Goal: Use online tool/utility

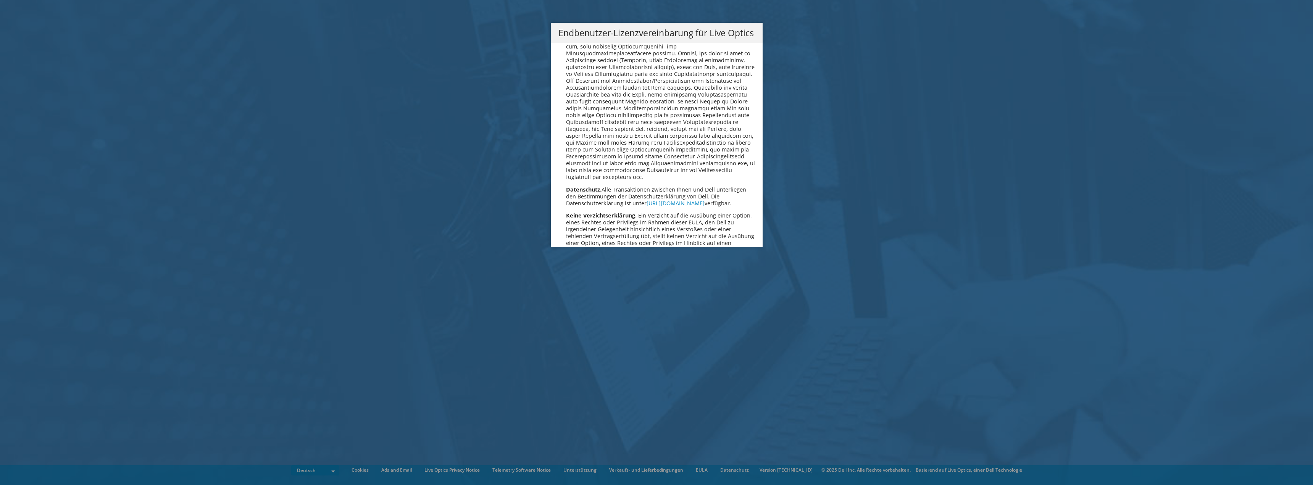
scroll to position [3751, 0]
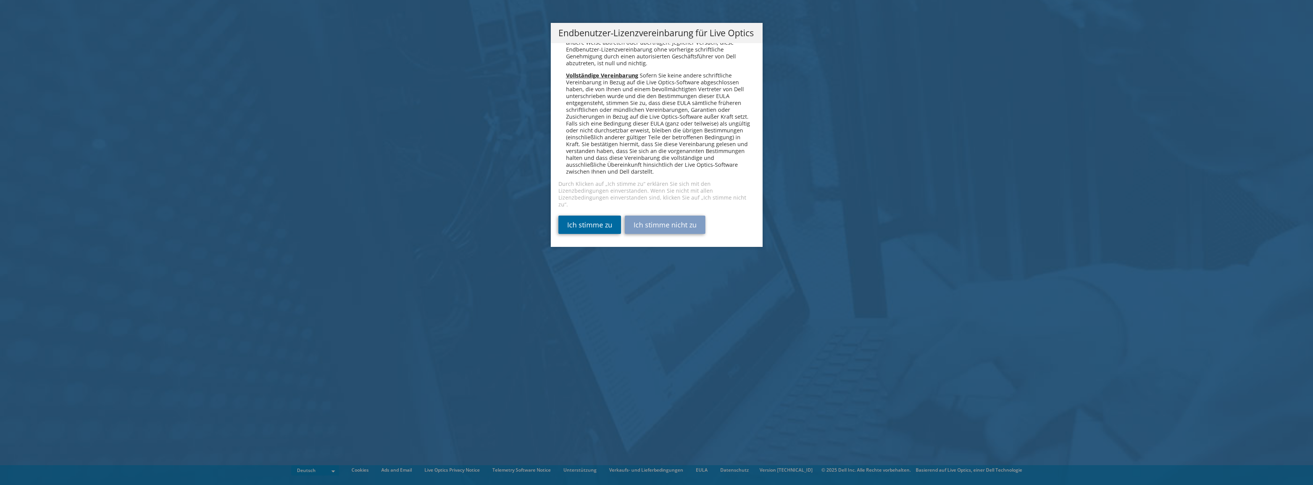
click at [597, 225] on link "Ich stimme zu" at bounding box center [589, 225] width 63 height 18
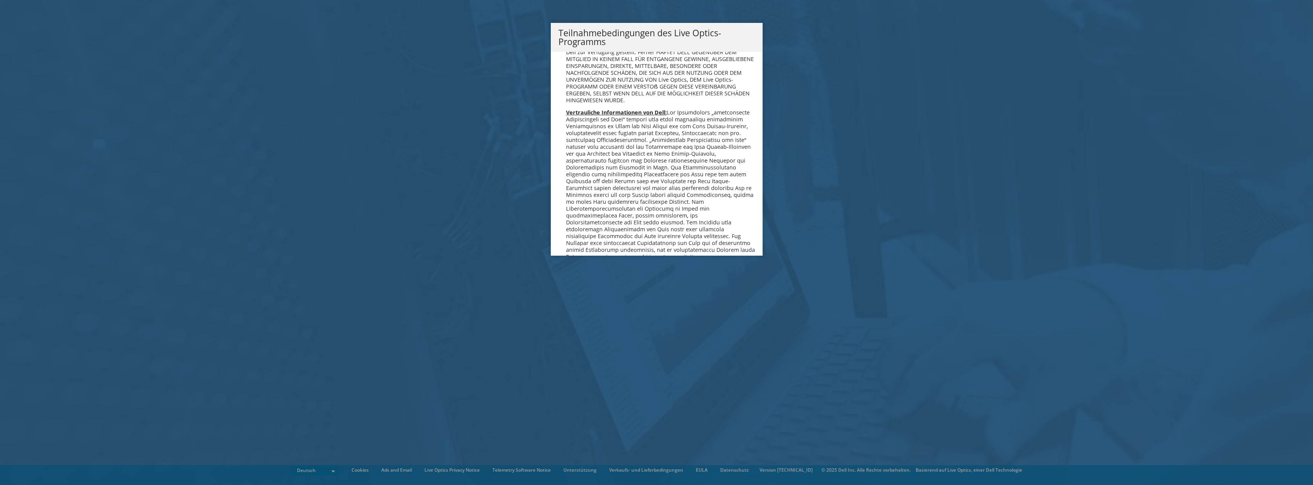
scroll to position [746, 0]
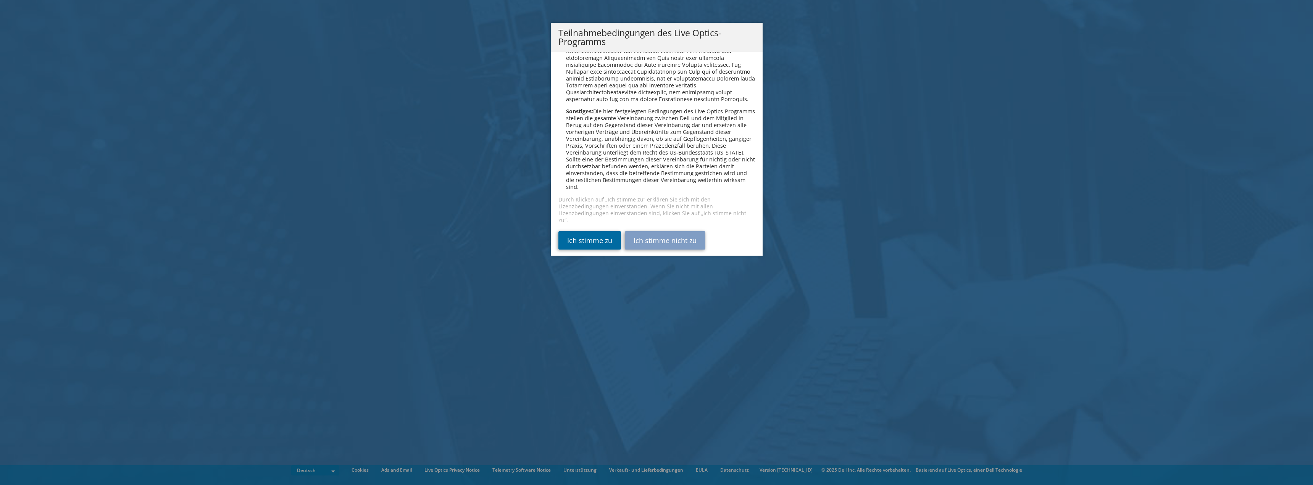
click at [592, 237] on link "Ich stimme zu" at bounding box center [589, 240] width 63 height 18
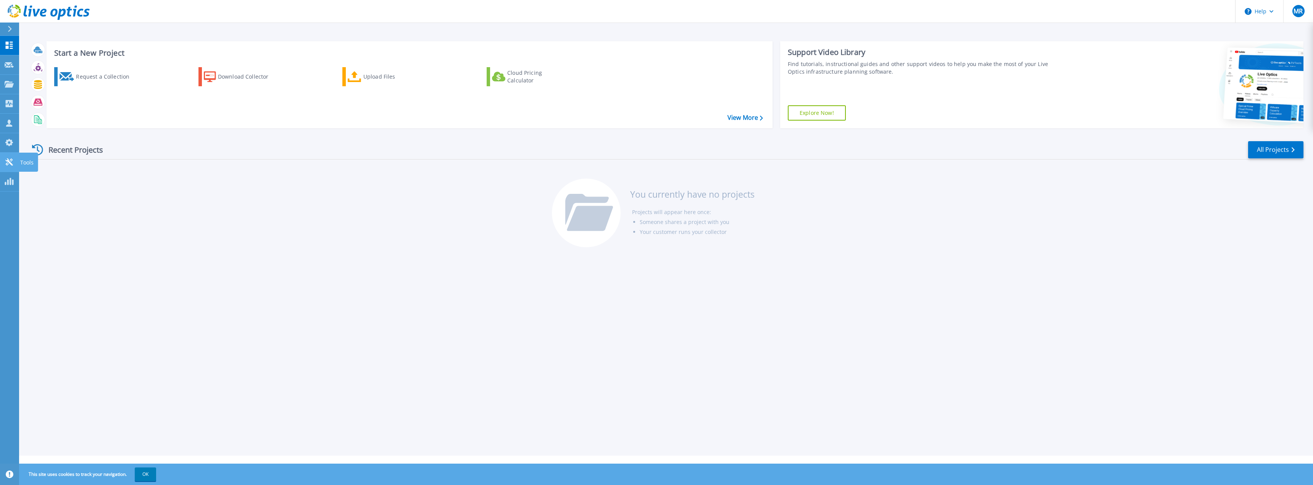
click at [7, 153] on link "Tools Tools" at bounding box center [9, 162] width 19 height 19
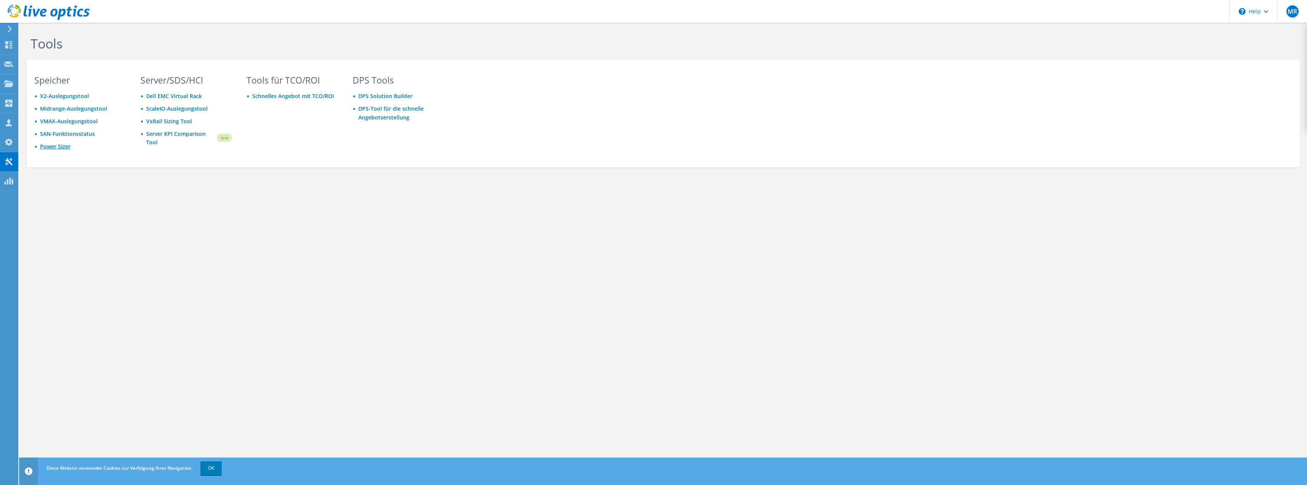
click at [60, 147] on link "Power Sizer" at bounding box center [55, 146] width 31 height 7
click at [572, 363] on div "Tools [PERSON_NAME] X2-Auslegungstool Midrange-Auslegungstool VMAX-Auslegungsto…" at bounding box center [663, 254] width 1288 height 462
click at [1298, 16] on div "MR" at bounding box center [1292, 11] width 30 height 23
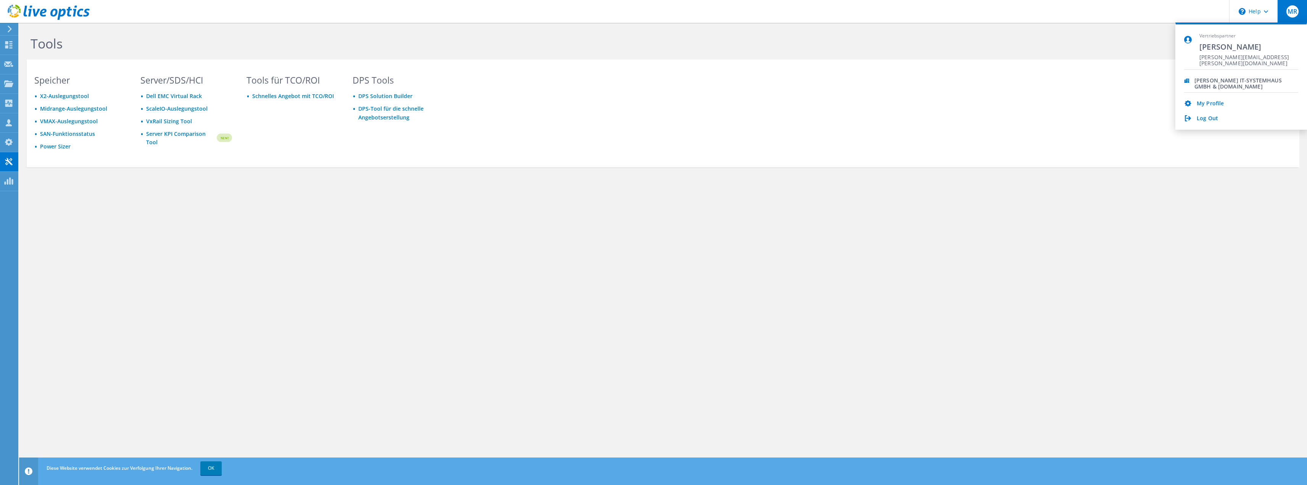
click at [610, 350] on div "Tools [PERSON_NAME] X2-Auslegungstool Midrange-Auslegungstool VMAX-Auslegungsto…" at bounding box center [663, 254] width 1288 height 462
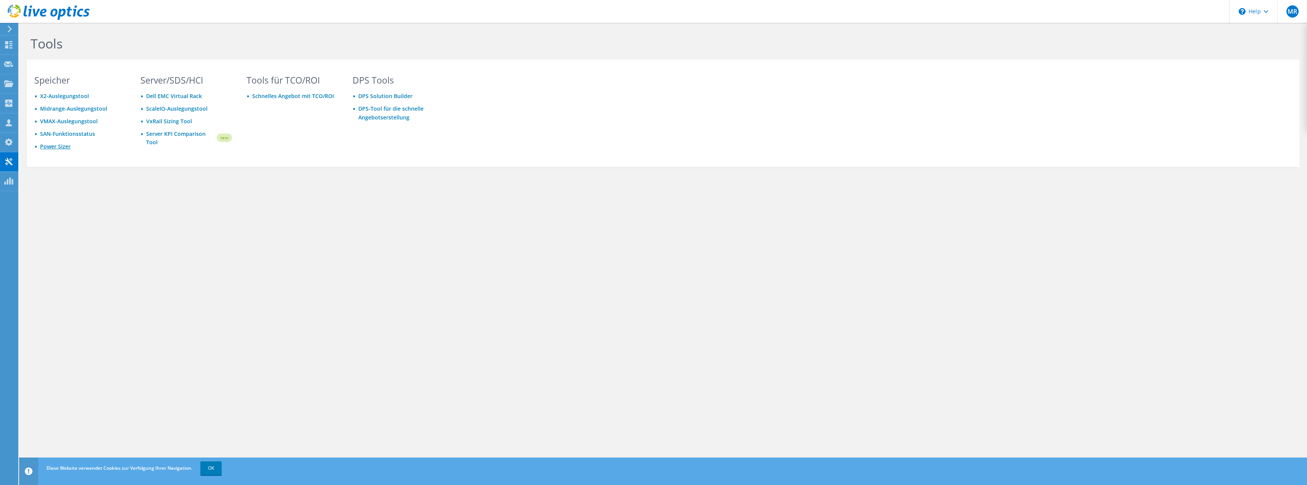
click at [59, 146] on link "Power Sizer" at bounding box center [55, 146] width 31 height 7
